Goal: Find specific page/section: Find specific page/section

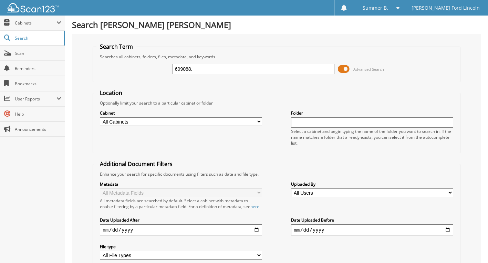
type input "609088."
click at [224, 67] on input "609088." at bounding box center [254, 69] width 162 height 10
type input "609088"
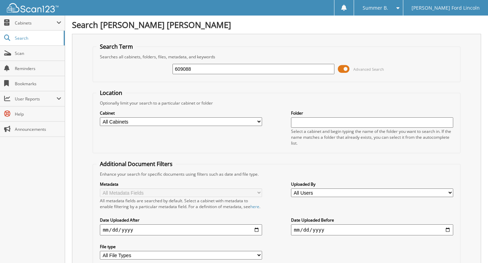
drag, startPoint x: 299, startPoint y: 72, endPoint x: 140, endPoint y: 73, distance: 159.6
click at [140, 72] on div "609088 Advanced Search" at bounding box center [277, 69] width 360 height 19
click at [255, 121] on select "All Cabinets ACCOUNTS PAYABLE ACCOUNTS RECEIVABLE CAR DEALS CDK TECH COPIES CUS…" at bounding box center [181, 121] width 162 height 9
select select "50338"
click at [100, 117] on select "All Cabinets ACCOUNTS PAYABLE ACCOUNTS RECEIVABLE CAR DEALS CDK TECH COPIES CUS…" at bounding box center [181, 121] width 162 height 9
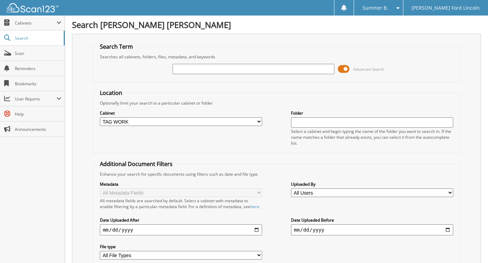
click at [298, 122] on input "text" at bounding box center [372, 122] width 162 height 10
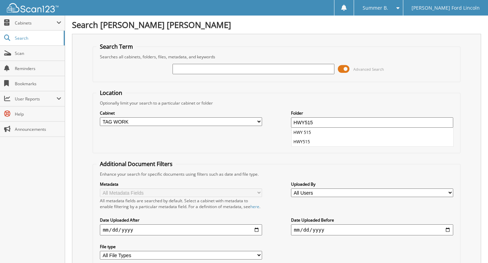
type input "HWY515"
click at [28, 23] on span "Cabinets" at bounding box center [36, 23] width 42 height 6
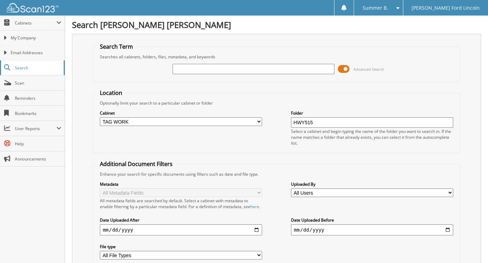
click at [21, 69] on span "Search" at bounding box center [37, 68] width 45 height 6
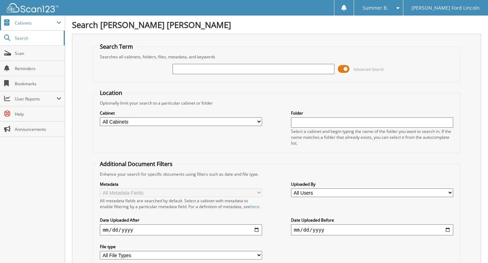
click at [53, 22] on span "Cabinets" at bounding box center [36, 23] width 42 height 6
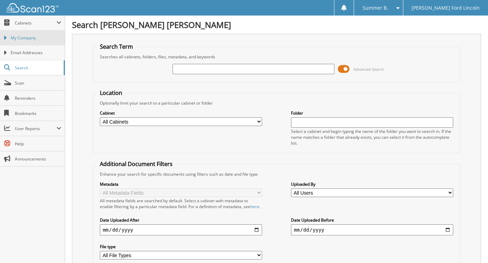
click at [26, 35] on span "My Company" at bounding box center [36, 38] width 51 height 6
